Goal: Task Accomplishment & Management: Use online tool/utility

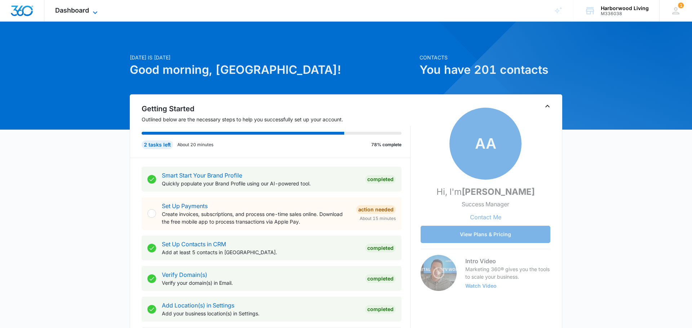
click at [92, 13] on icon at bounding box center [95, 12] width 9 height 9
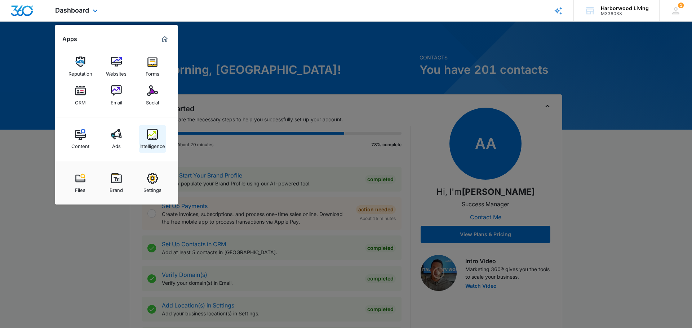
click at [155, 139] on img at bounding box center [152, 134] width 11 height 11
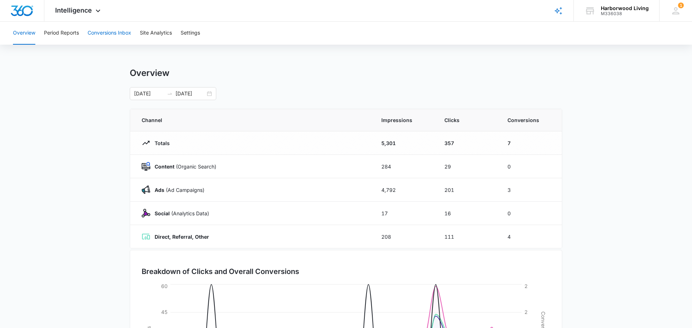
click at [112, 35] on button "Conversions Inbox" at bounding box center [110, 33] width 44 height 23
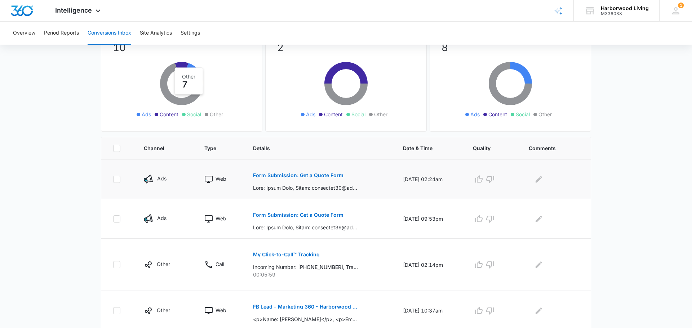
scroll to position [68, 0]
click at [542, 180] on icon "Edit Comments" at bounding box center [538, 179] width 9 height 9
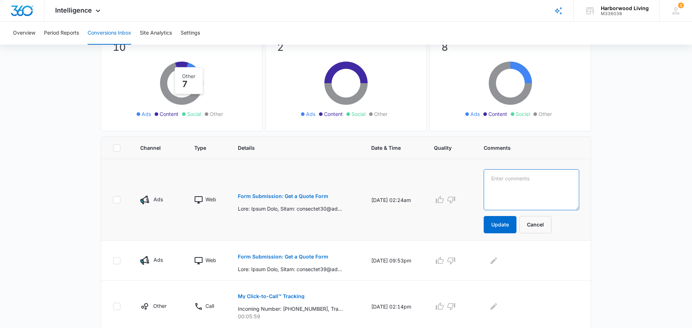
click at [524, 180] on textarea at bounding box center [530, 189] width 95 height 41
type textarea "looking for employment"
click at [512, 223] on button "Update" at bounding box center [499, 224] width 33 height 17
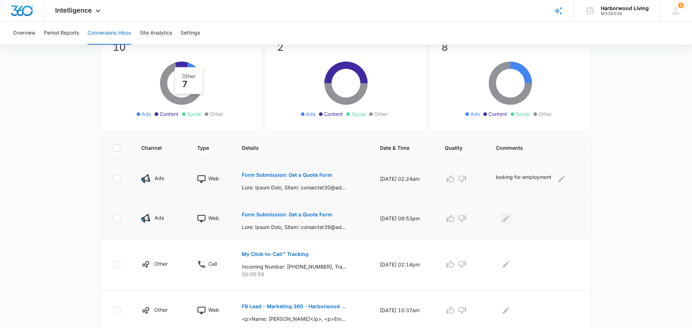
click at [509, 219] on icon "Edit Comments" at bounding box center [505, 218] width 9 height 9
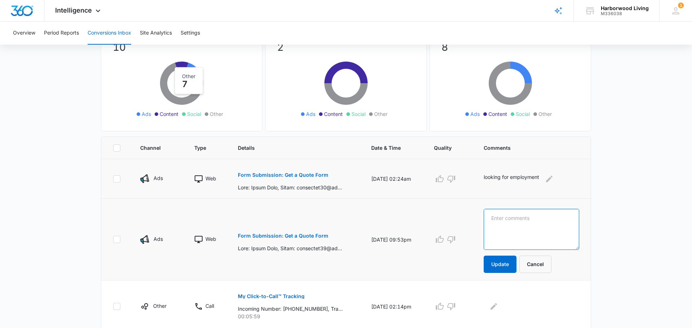
click at [509, 219] on textarea at bounding box center [530, 229] width 95 height 41
type textarea "looking for employment"
click at [506, 261] on button "Update" at bounding box center [499, 264] width 33 height 17
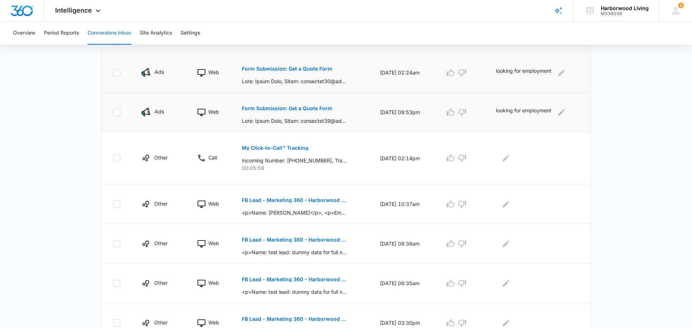
scroll to position [174, 0]
click at [506, 206] on icon "Edit Comments" at bounding box center [505, 203] width 6 height 6
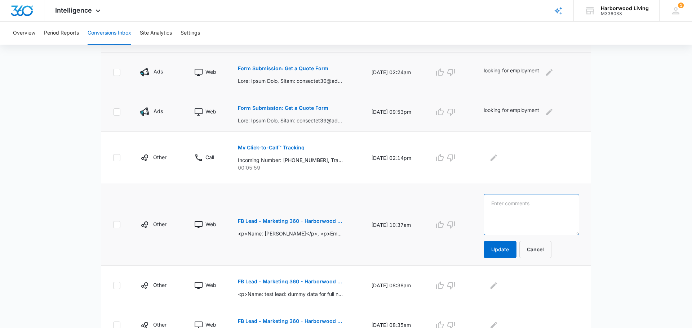
click at [505, 206] on textarea at bounding box center [530, 214] width 95 height 41
type textarea "left message"
click at [505, 251] on button "Update" at bounding box center [499, 249] width 33 height 17
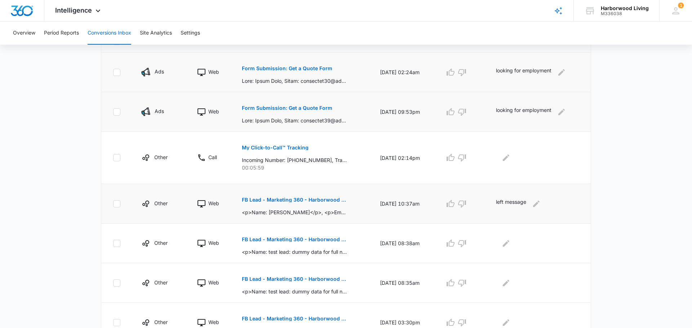
click at [324, 200] on p "FB Lead - Marketing 360 - Harborwood Living" at bounding box center [294, 199] width 105 height 5
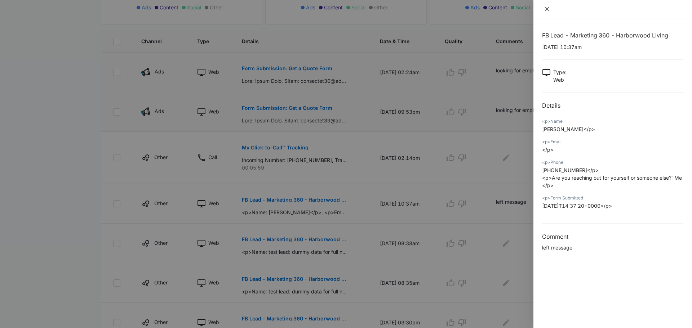
click at [546, 9] on icon "close" at bounding box center [547, 9] width 6 height 6
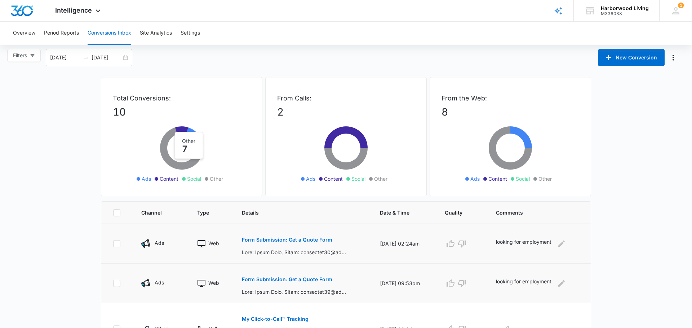
scroll to position [0, 0]
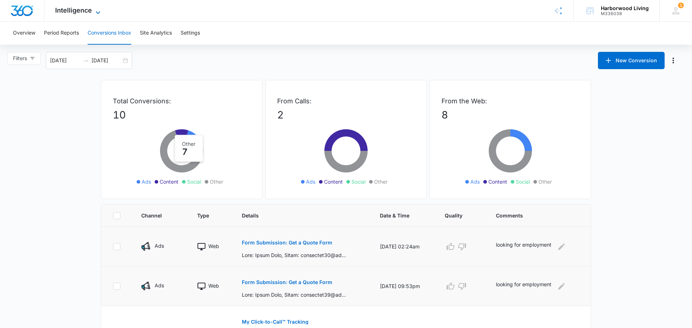
click at [91, 14] on span "Intelligence" at bounding box center [73, 10] width 37 height 8
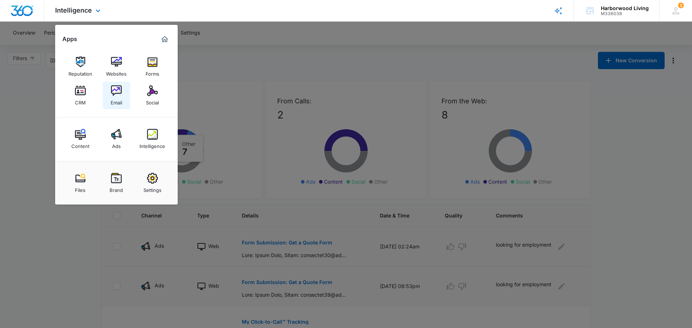
click at [118, 101] on div "Email" at bounding box center [117, 100] width 12 height 9
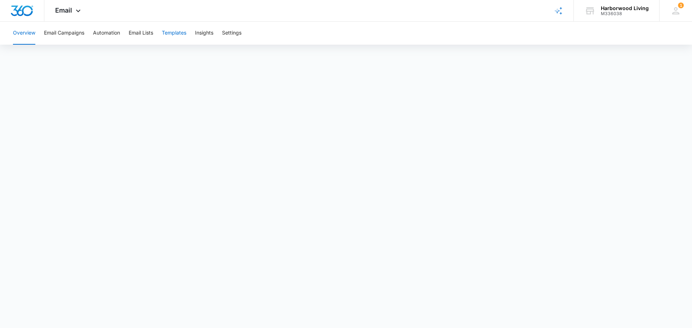
click at [176, 34] on button "Templates" at bounding box center [174, 33] width 24 height 23
